Goal: Navigation & Orientation: Find specific page/section

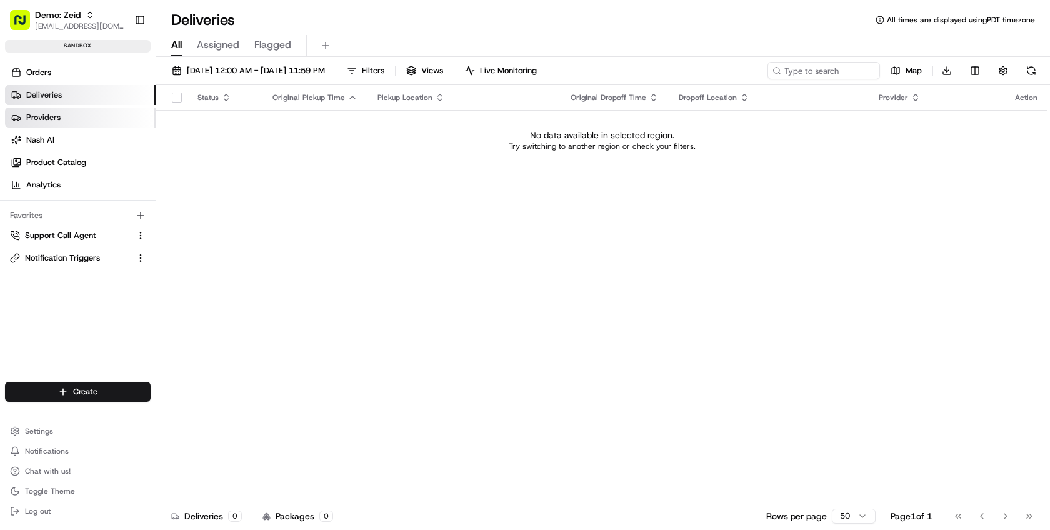
click at [40, 125] on ul "Orders Deliveries Providers [PERSON_NAME] Product Catalog Analytics" at bounding box center [80, 129] width 151 height 133
click at [46, 138] on span "Nash AI" at bounding box center [40, 139] width 28 height 11
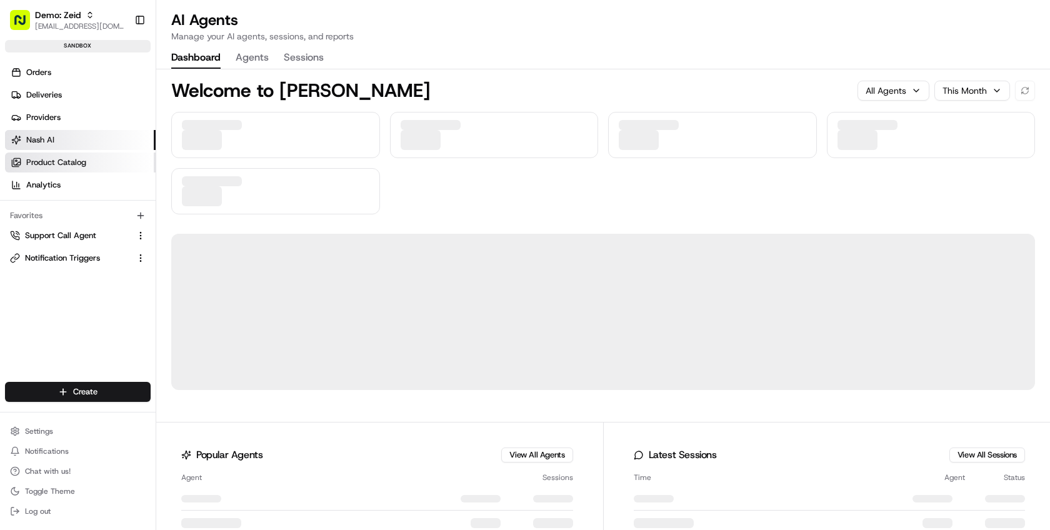
click at [56, 157] on span "Product Catalog" at bounding box center [56, 162] width 60 height 11
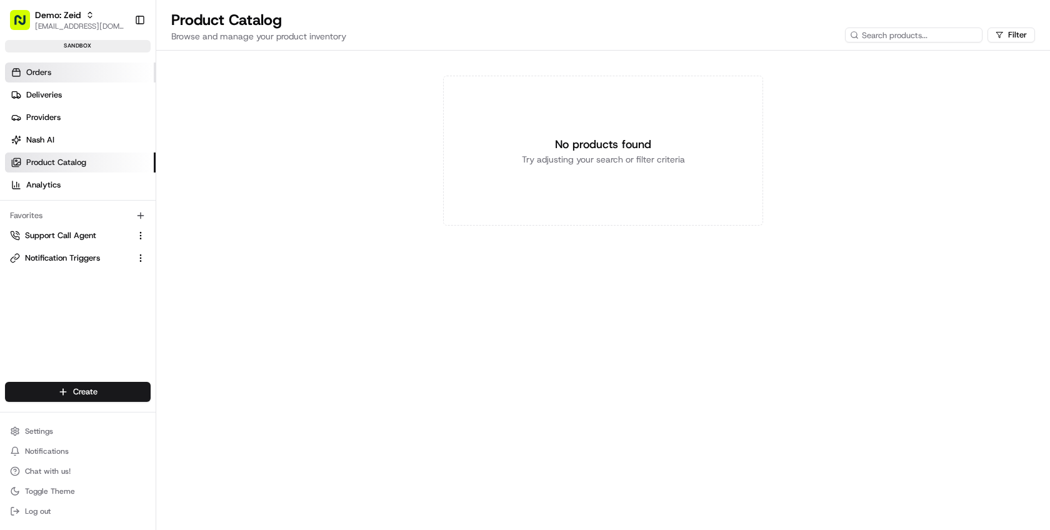
click at [38, 74] on span "Orders" at bounding box center [38, 72] width 25 height 11
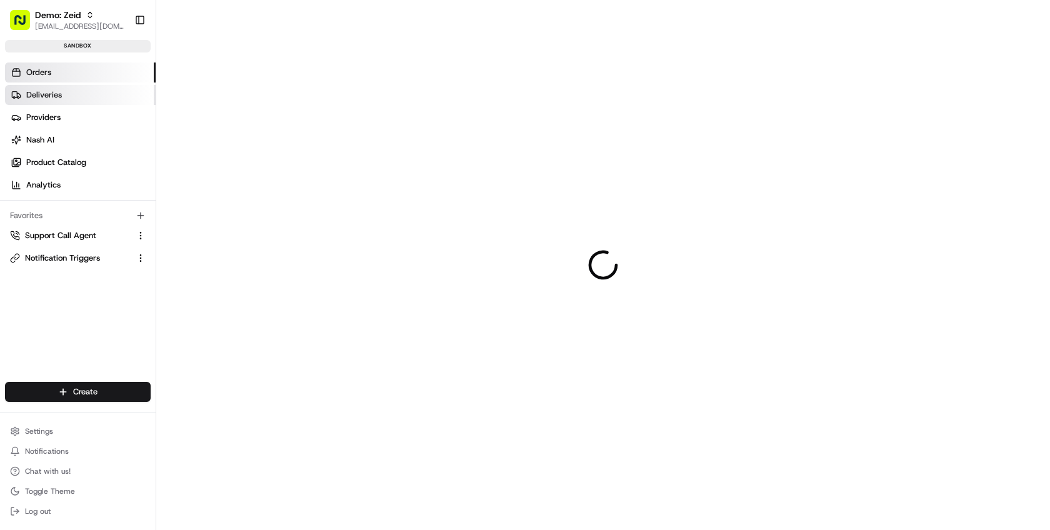
click at [33, 103] on link "Deliveries" at bounding box center [80, 95] width 151 height 20
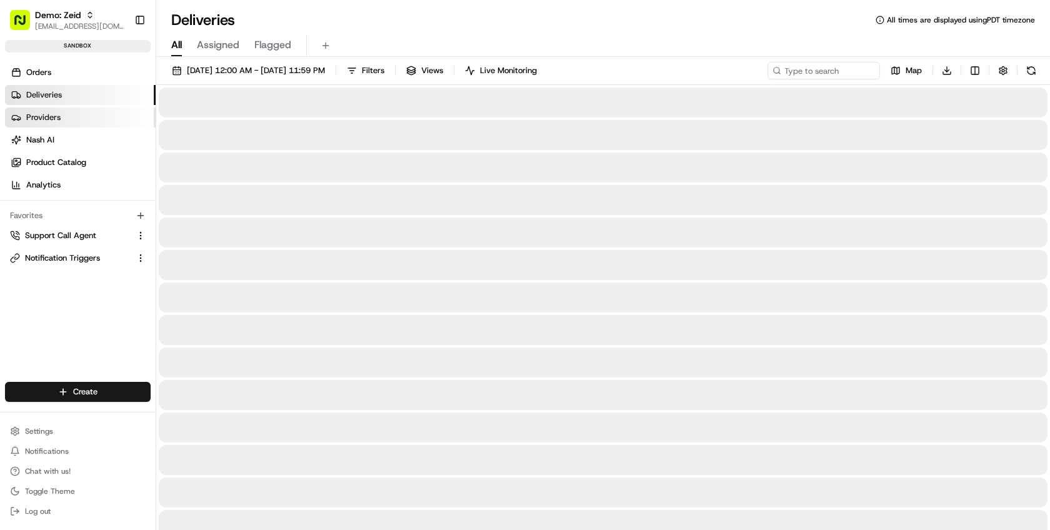
click at [38, 125] on link "Providers" at bounding box center [80, 118] width 151 height 20
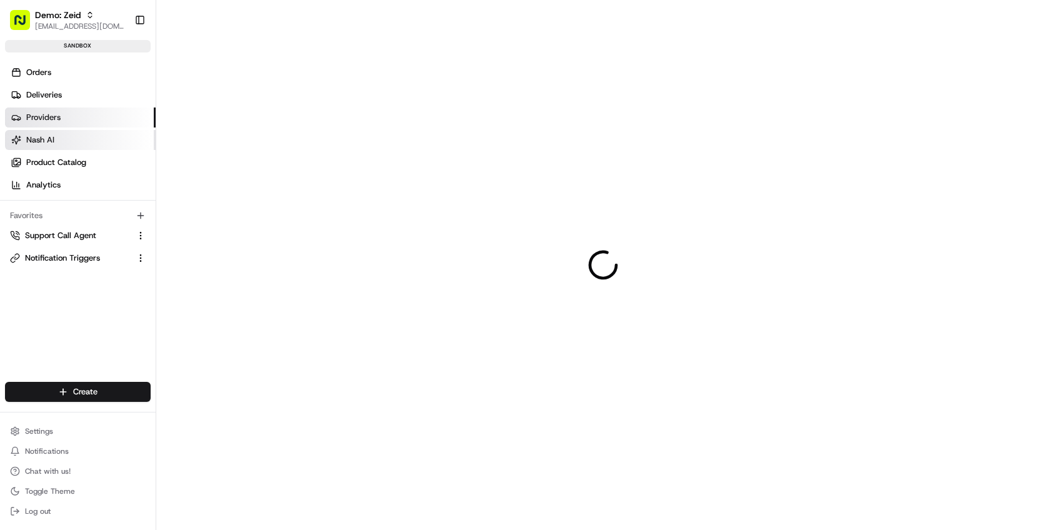
click at [51, 139] on span "Nash AI" at bounding box center [40, 139] width 28 height 11
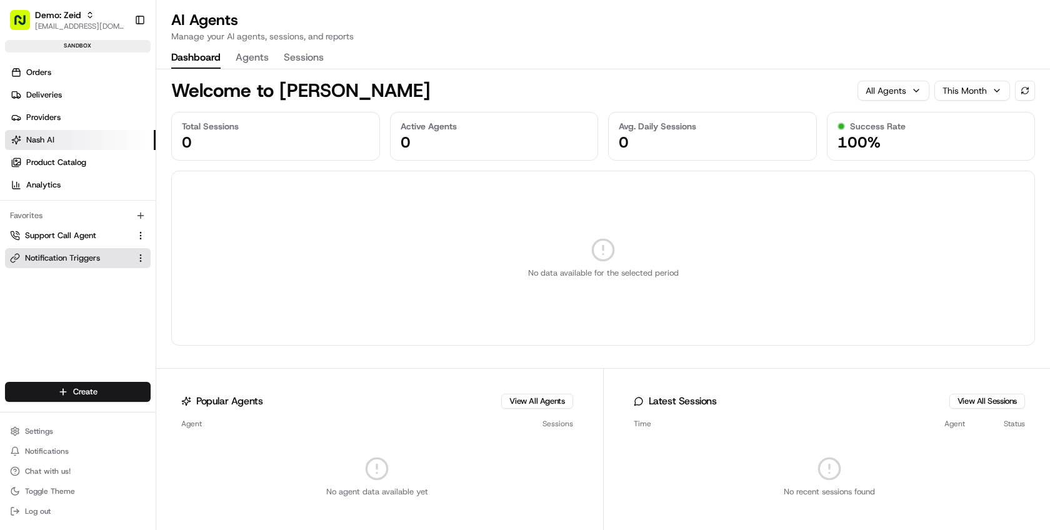
click at [74, 250] on button "Notification Triggers" at bounding box center [78, 258] width 146 height 20
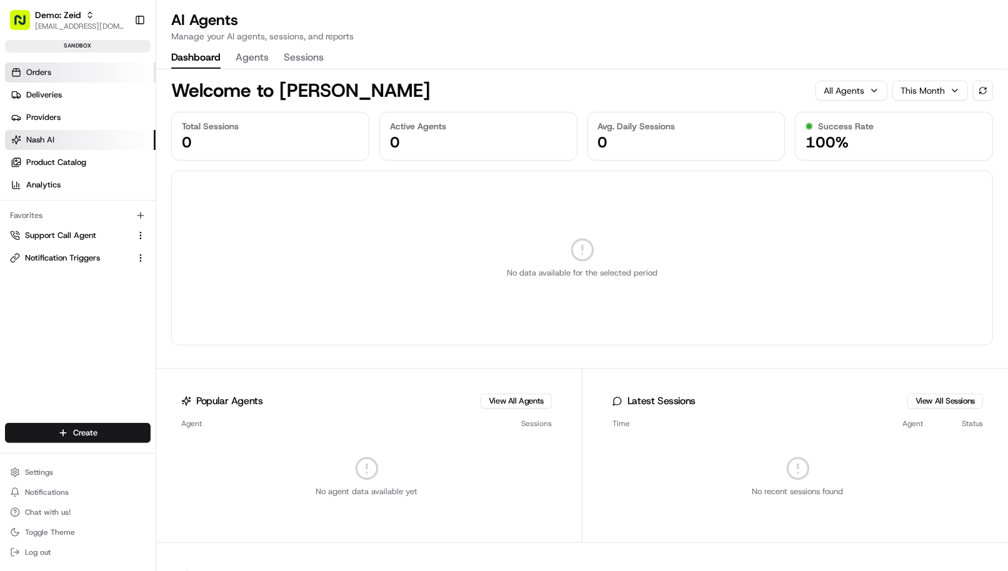
click at [67, 76] on link "Orders" at bounding box center [80, 73] width 151 height 20
